Goal: Information Seeking & Learning: Learn about a topic

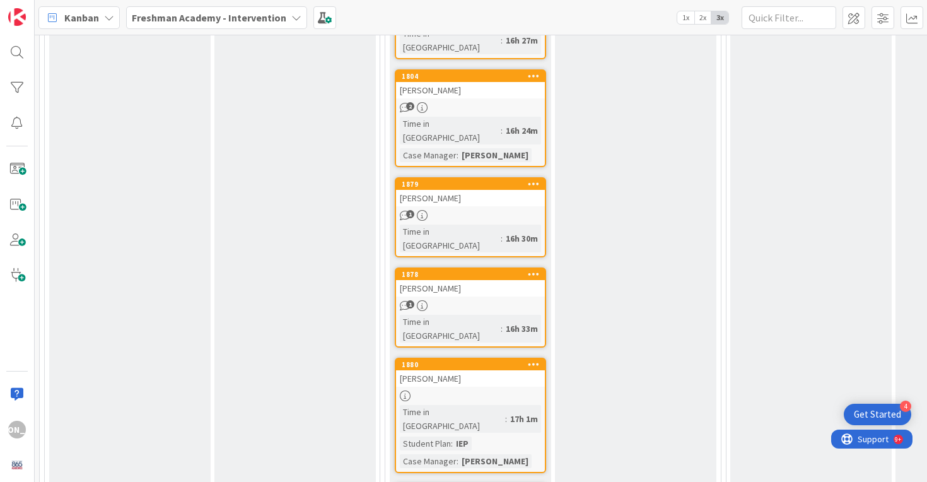
scroll to position [847, 0]
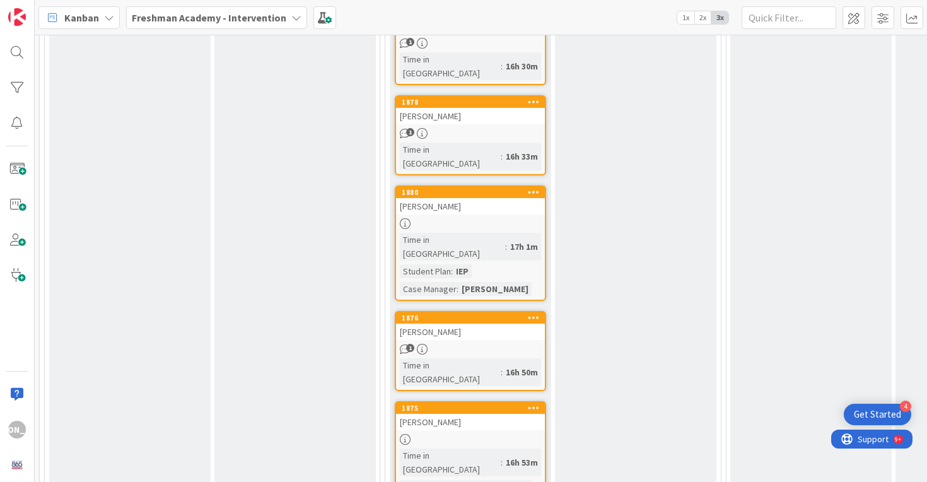
click at [516, 324] on div "[PERSON_NAME]" at bounding box center [470, 332] width 149 height 16
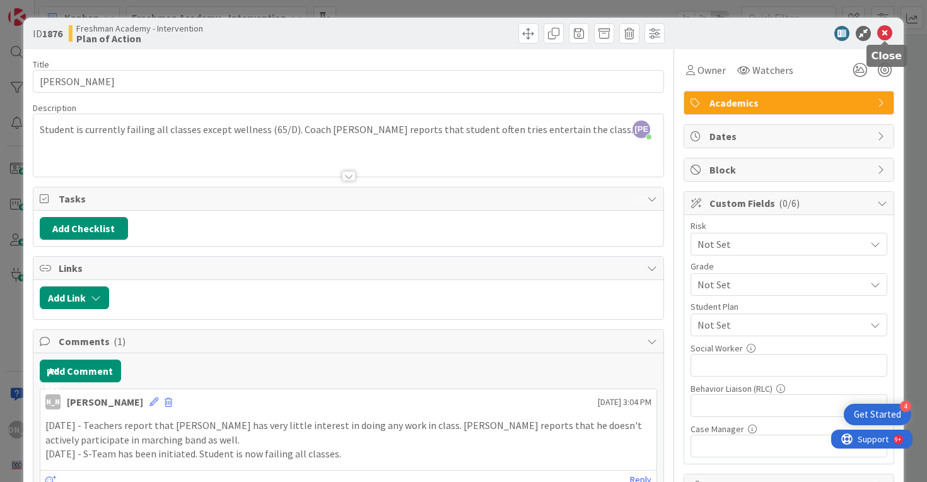
click at [886, 28] on icon at bounding box center [885, 33] width 15 height 15
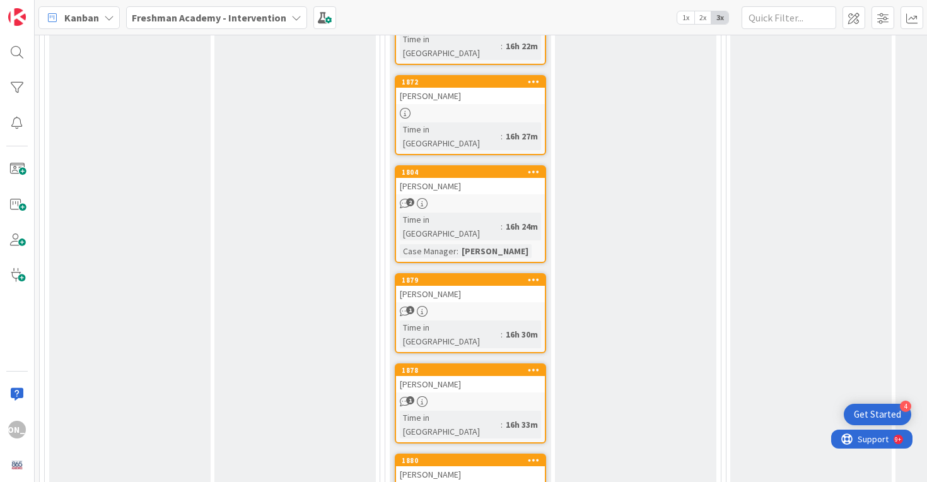
scroll to position [394, 0]
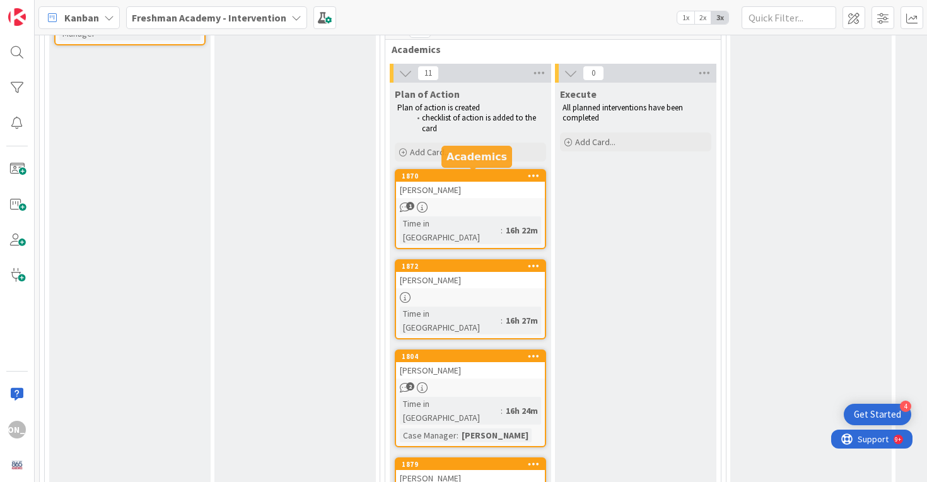
click at [476, 188] on div "[PERSON_NAME]" at bounding box center [470, 190] width 149 height 16
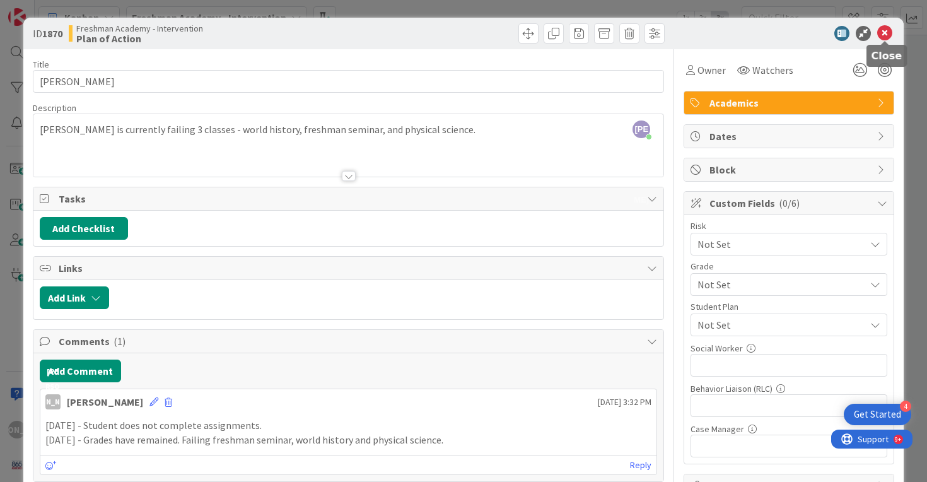
click at [891, 32] on icon at bounding box center [885, 33] width 15 height 15
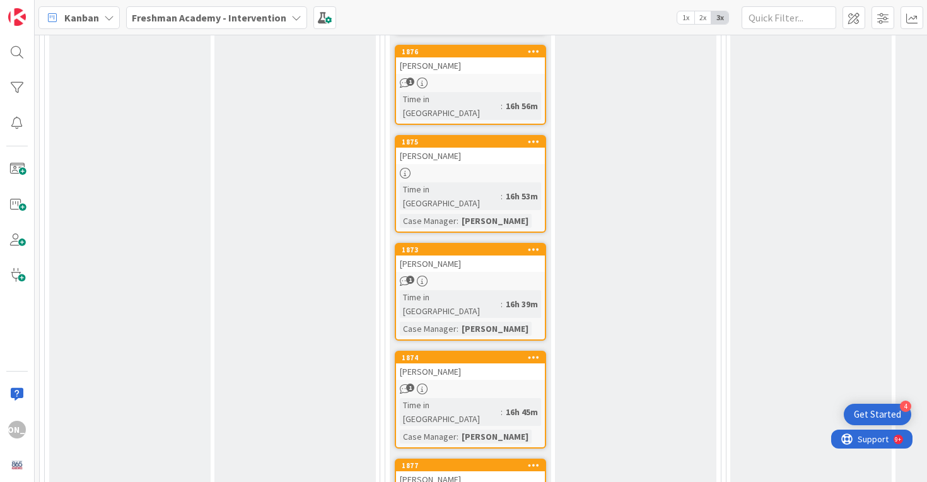
scroll to position [1137, 0]
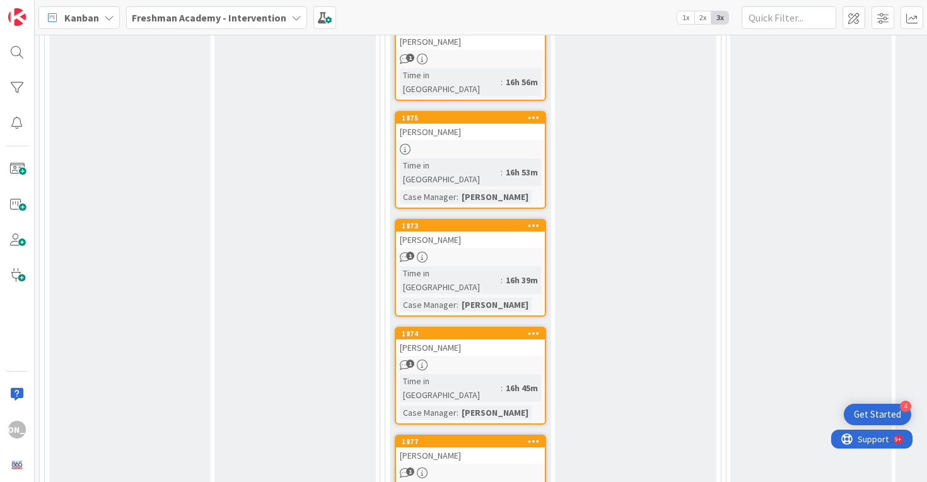
click at [527, 339] on div "[PERSON_NAME]" at bounding box center [470, 347] width 149 height 16
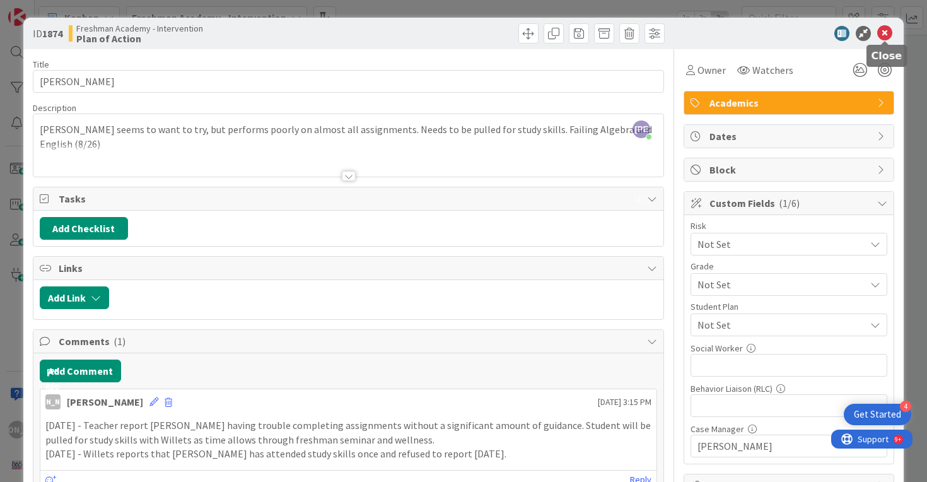
click at [885, 33] on icon at bounding box center [885, 33] width 15 height 15
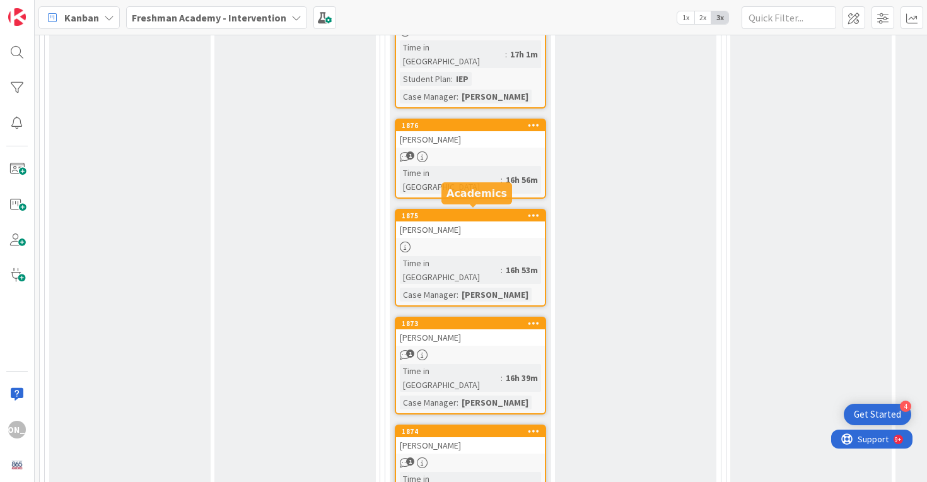
click at [502, 329] on div "[PERSON_NAME]" at bounding box center [470, 337] width 149 height 16
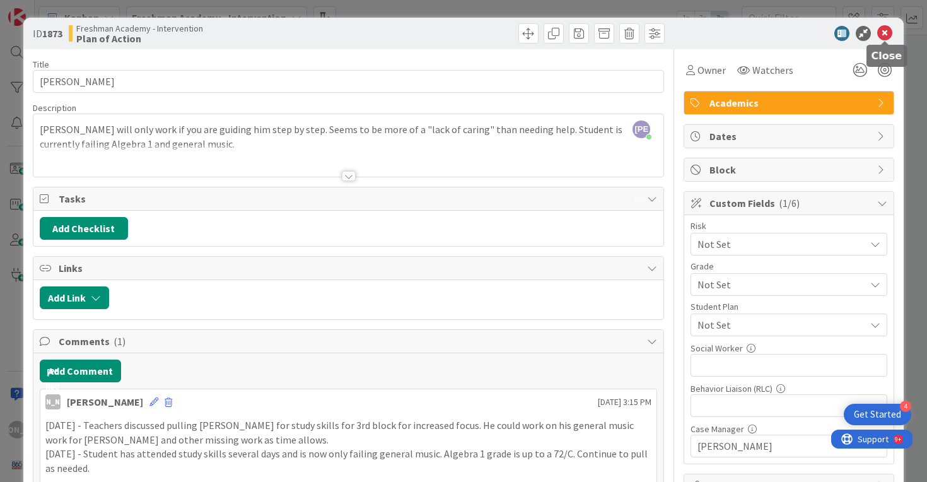
click at [885, 30] on icon at bounding box center [885, 33] width 15 height 15
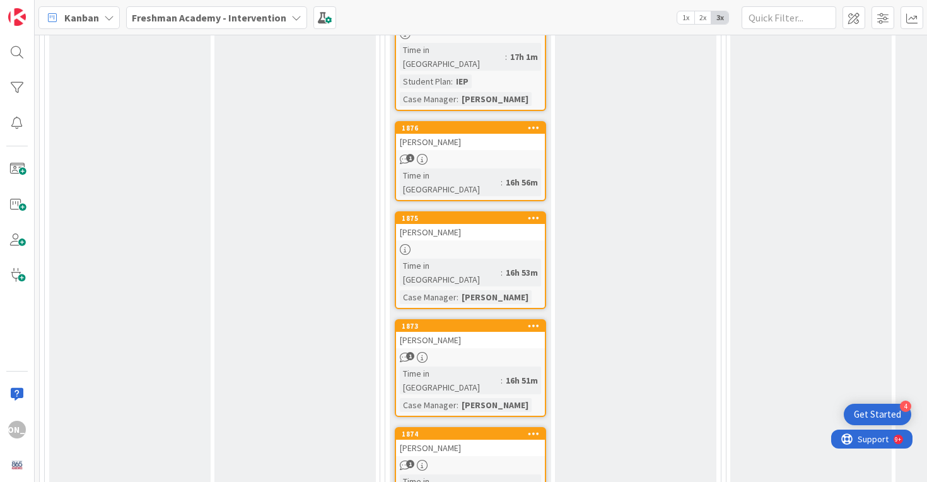
scroll to position [1038, 0]
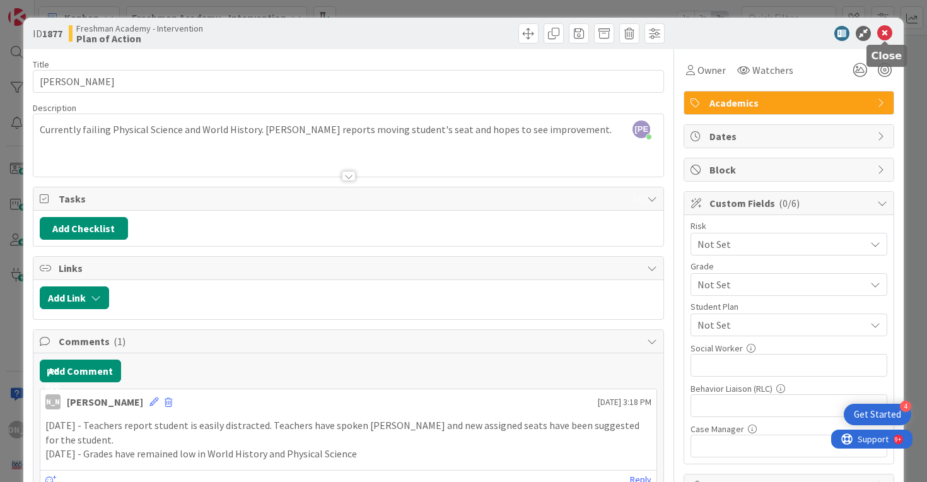
click at [885, 33] on icon at bounding box center [885, 33] width 15 height 15
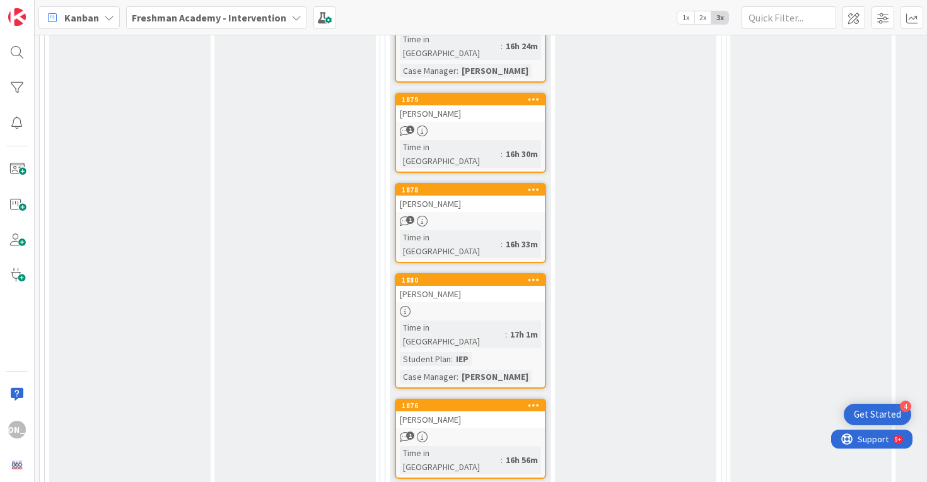
scroll to position [757, 0]
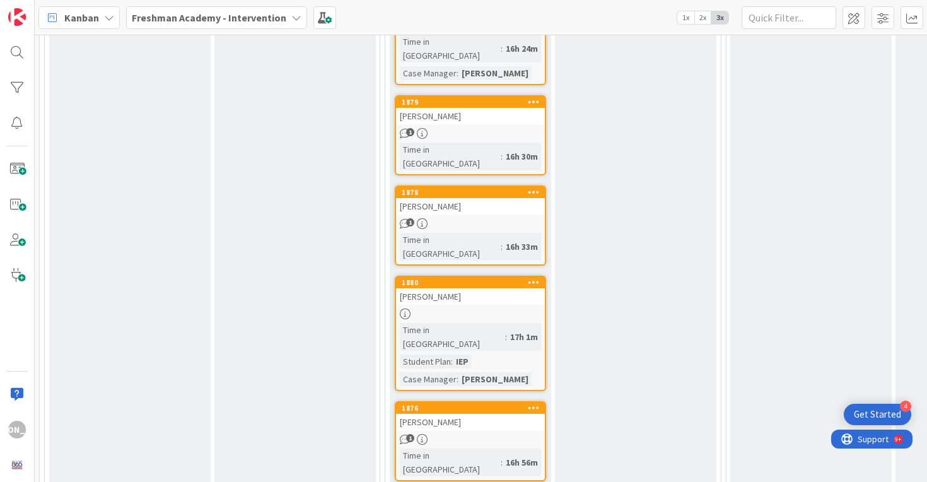
click at [500, 218] on div "1" at bounding box center [470, 223] width 149 height 11
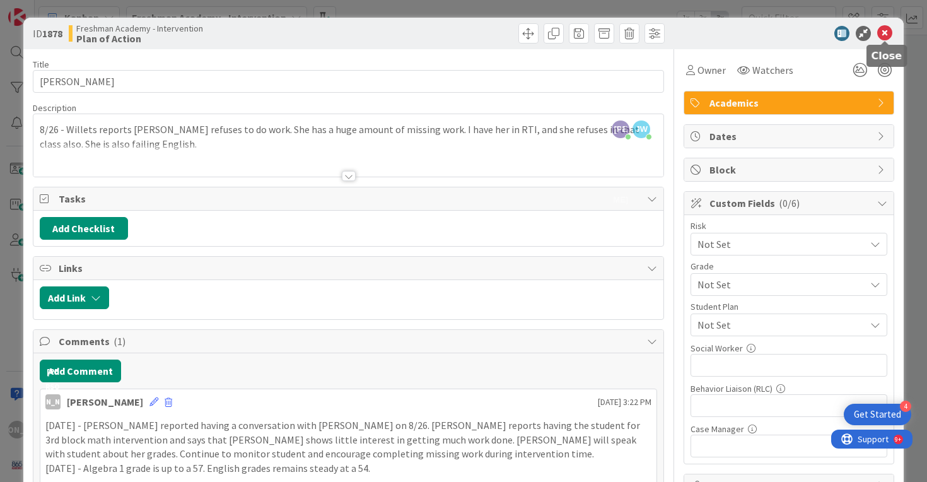
click at [886, 37] on icon at bounding box center [885, 33] width 15 height 15
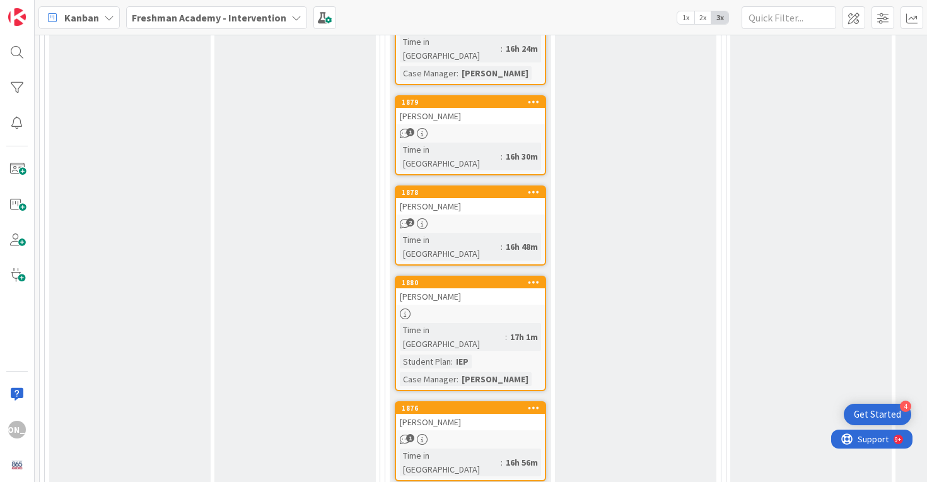
click at [482, 323] on div "Time in [GEOGRAPHIC_DATA] : 17h 1m Student Plan : IEP Case Manager : [PERSON_NA…" at bounding box center [470, 354] width 141 height 63
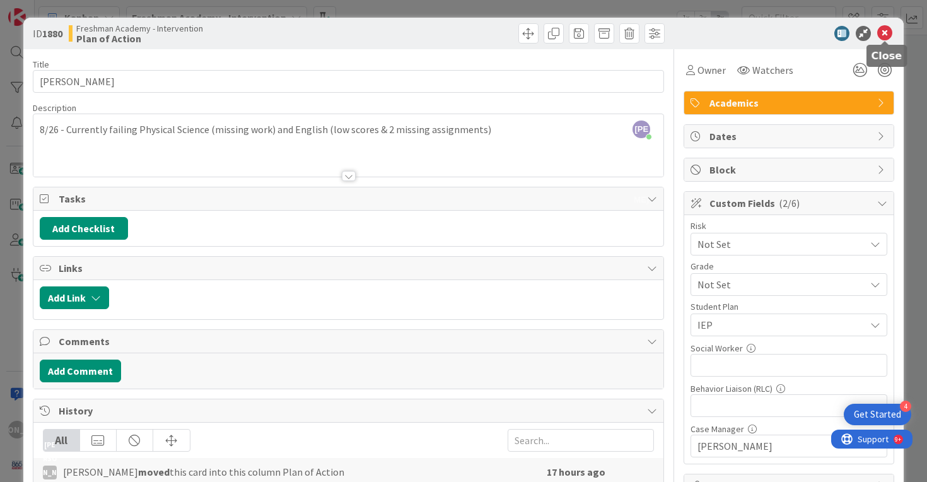
click at [890, 32] on icon at bounding box center [885, 33] width 15 height 15
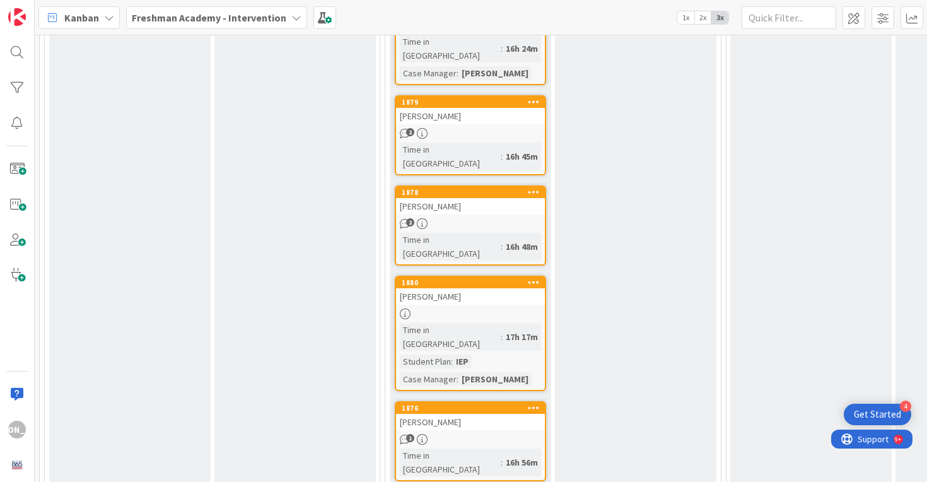
click at [509, 309] on div at bounding box center [470, 314] width 149 height 11
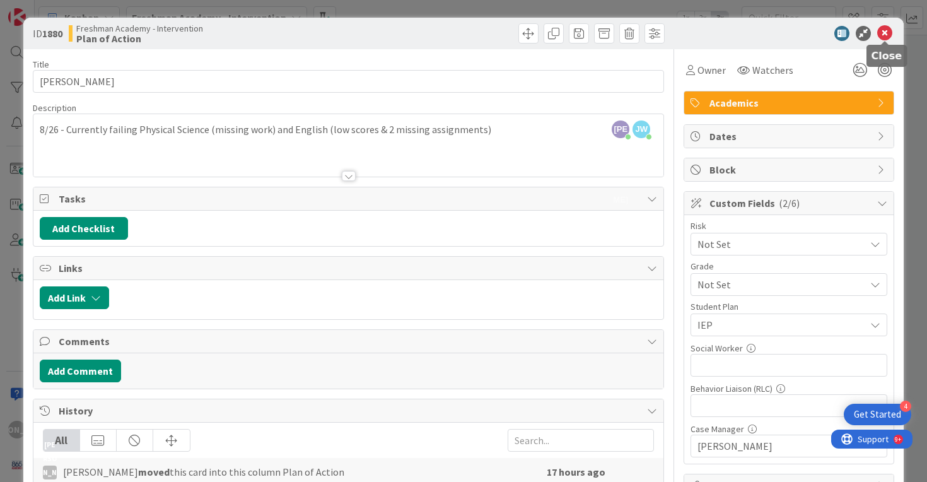
click at [885, 32] on icon at bounding box center [885, 33] width 15 height 15
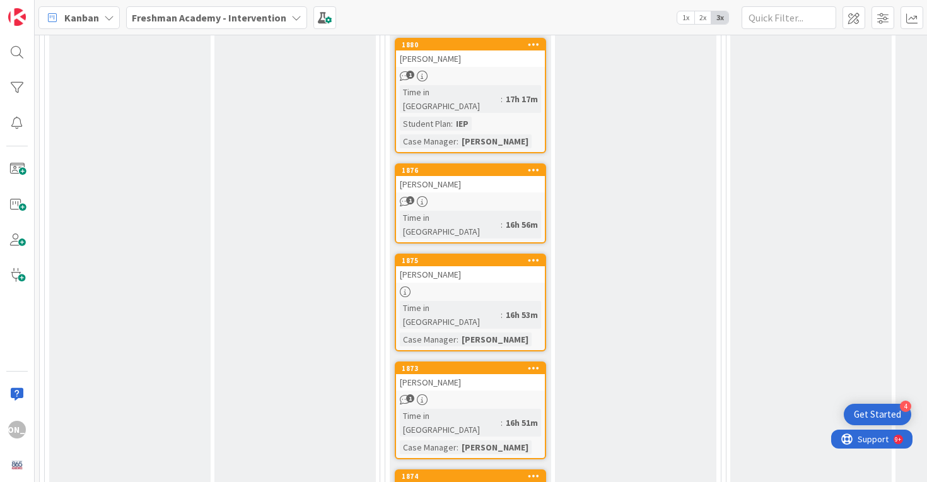
scroll to position [1025, 0]
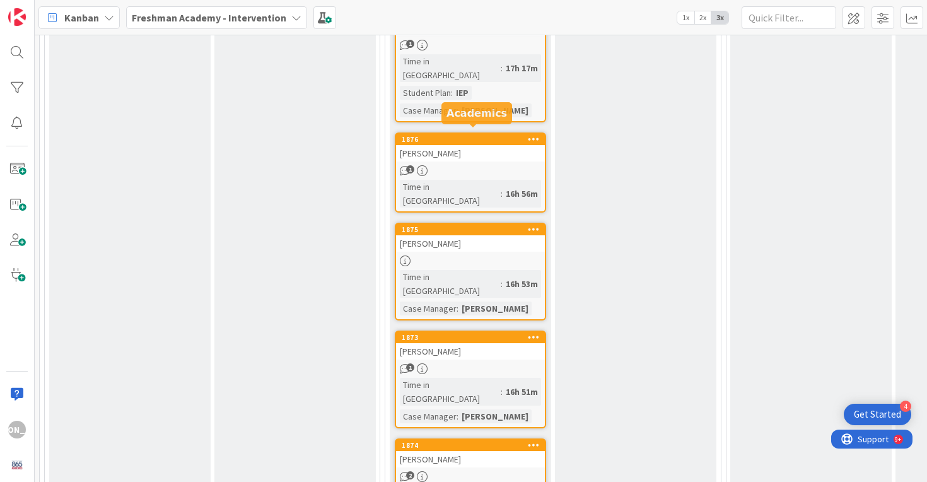
click at [502, 235] on div "[PERSON_NAME]" at bounding box center [470, 243] width 149 height 16
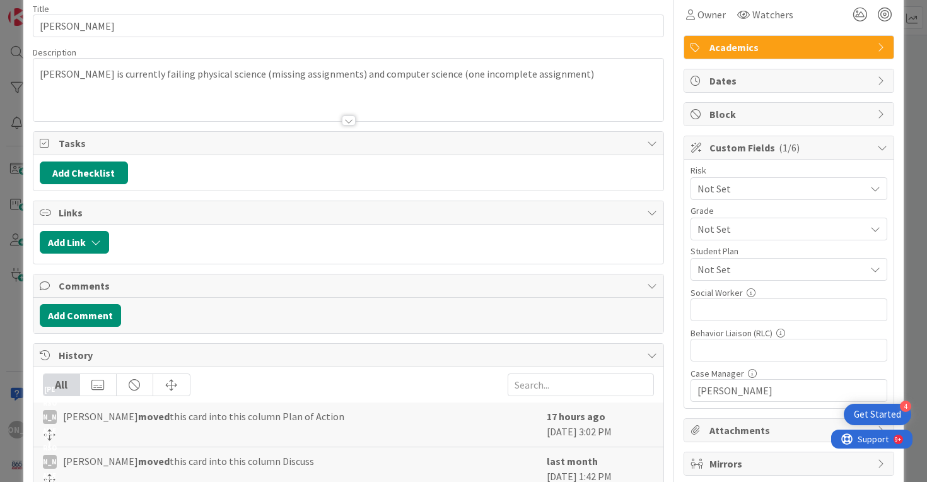
scroll to position [1, 0]
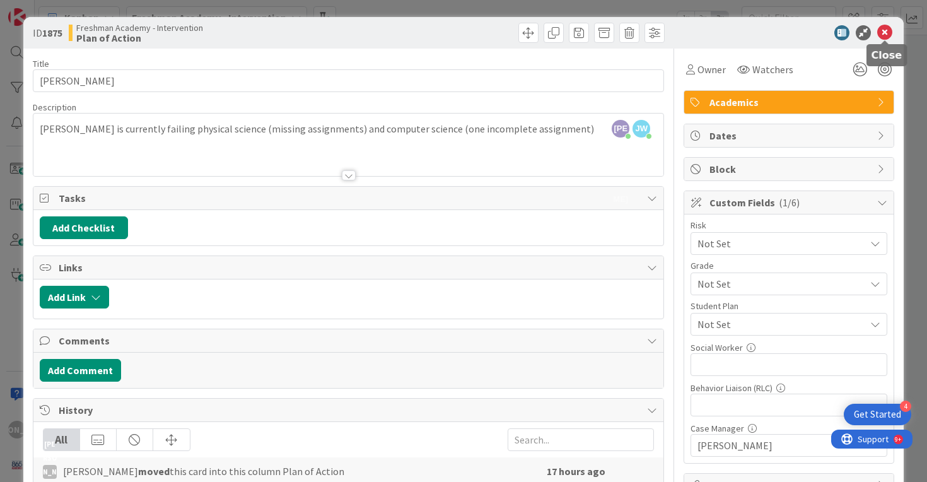
click at [887, 30] on icon at bounding box center [885, 32] width 15 height 15
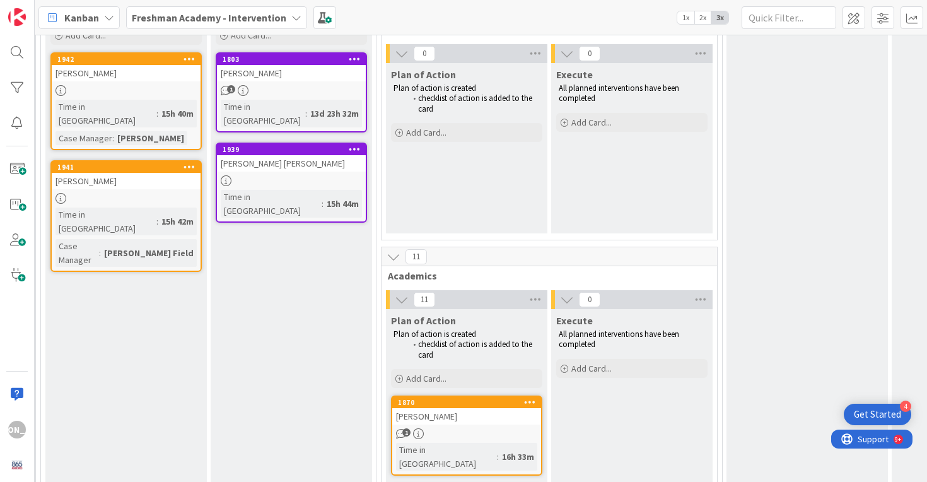
scroll to position [157, 4]
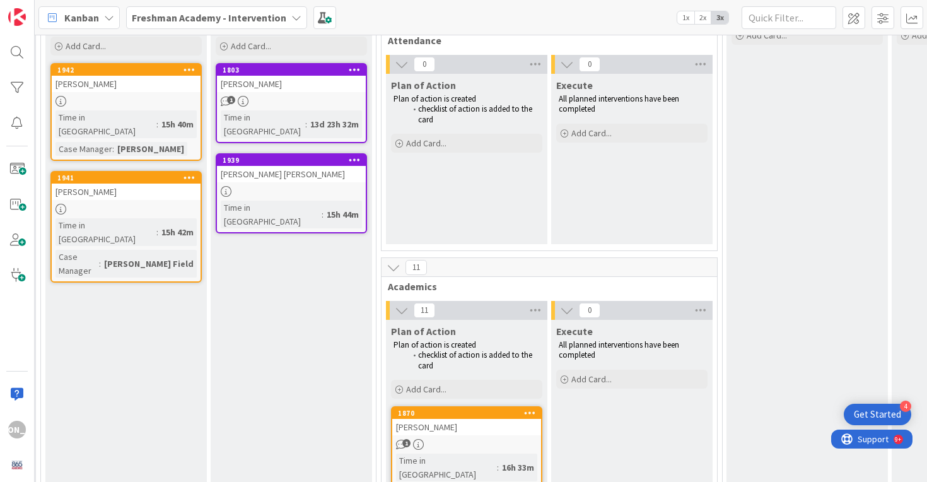
click at [310, 90] on div "[PERSON_NAME]" at bounding box center [291, 84] width 149 height 16
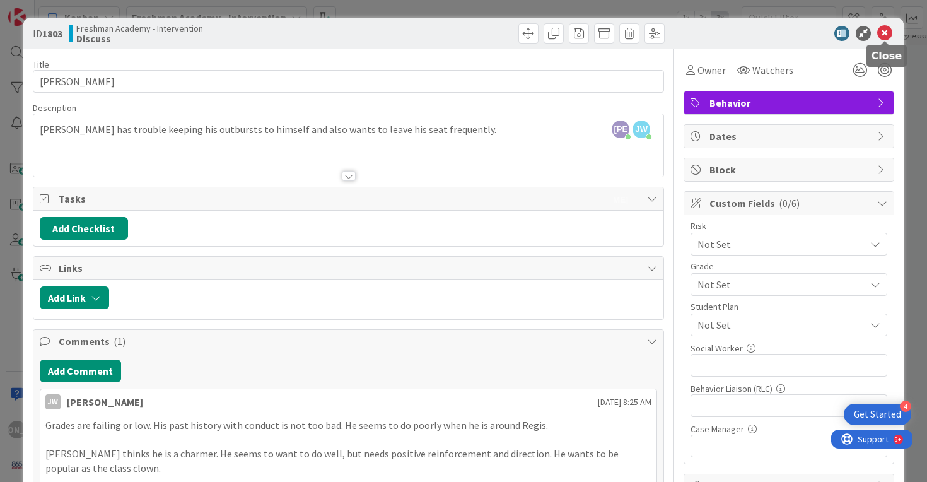
click at [885, 35] on icon at bounding box center [885, 33] width 15 height 15
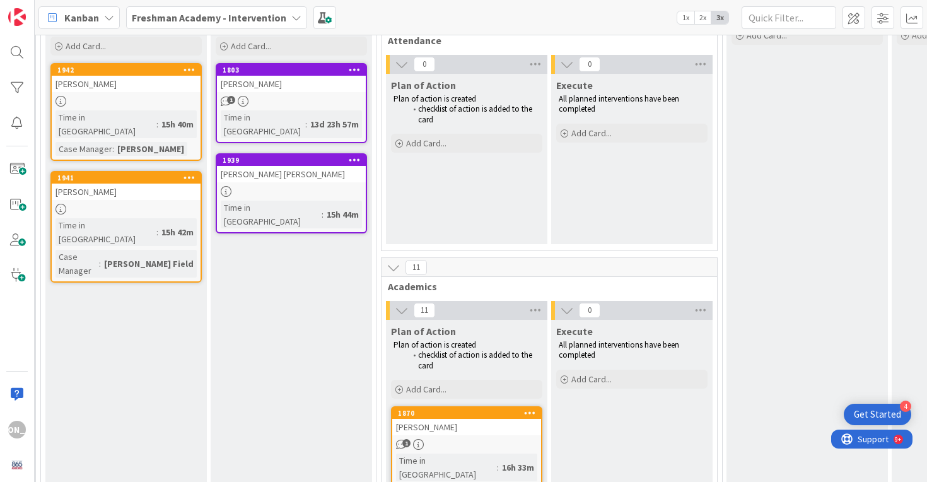
click at [331, 186] on div at bounding box center [291, 191] width 149 height 11
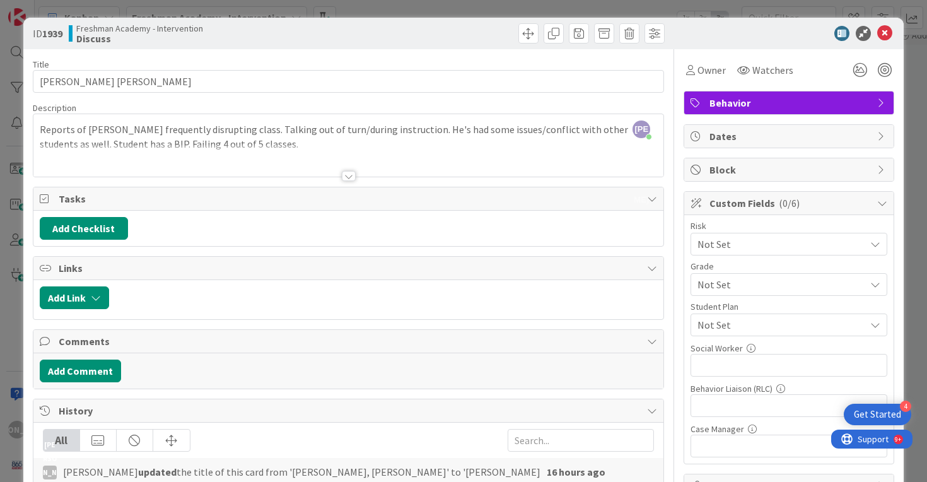
click at [348, 172] on div at bounding box center [349, 176] width 14 height 10
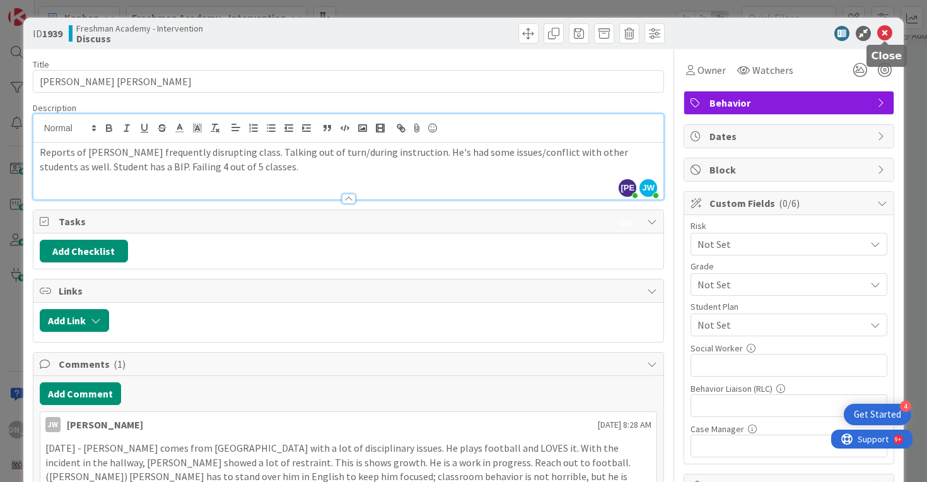
click at [885, 30] on icon at bounding box center [885, 33] width 15 height 15
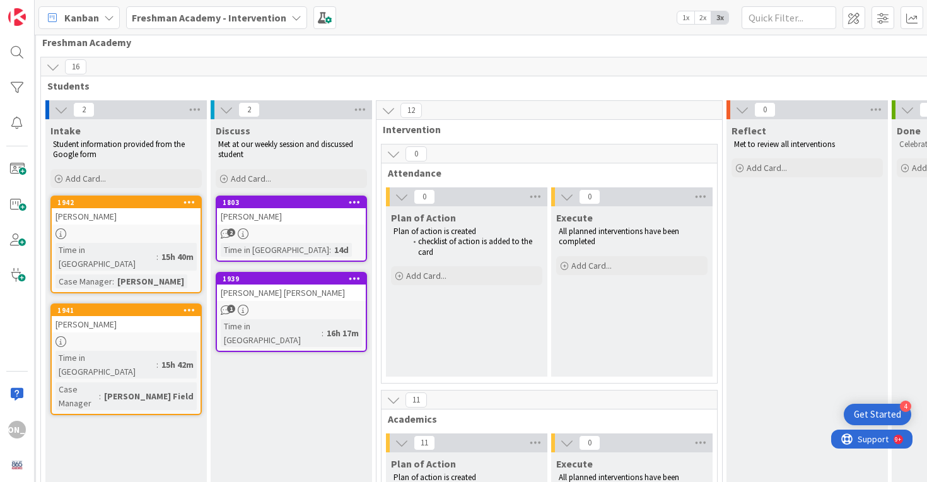
scroll to position [20, 4]
